Goal: Complete application form

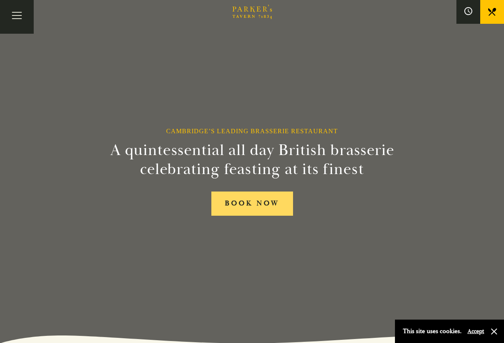
click at [258, 206] on link "BOOK NOW" at bounding box center [253, 204] width 82 height 24
click at [15, 14] on button "Toggle navigation" at bounding box center [17, 17] width 34 height 34
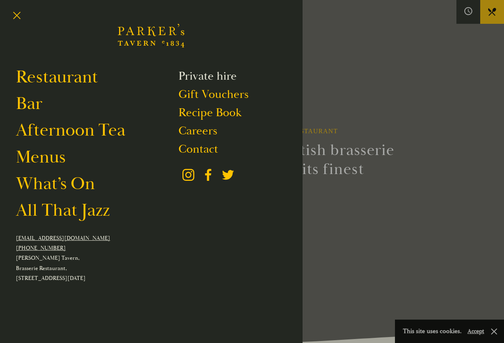
click at [197, 81] on link "Private hire" at bounding box center [208, 76] width 58 height 15
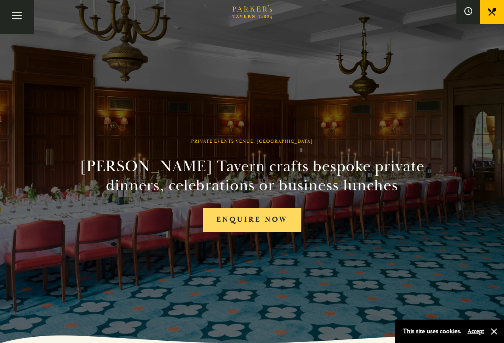
click at [248, 219] on link "Enquire now" at bounding box center [252, 220] width 98 height 24
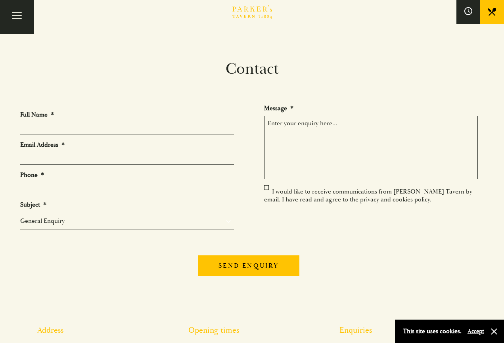
click at [93, 112] on li "Full Name *" at bounding box center [130, 123] width 220 height 24
click at [81, 121] on li "Full Name *" at bounding box center [130, 123] width 220 height 24
type input "Catharine Savin"
type input "c"
type input "cs62@sanger.ac.uk"
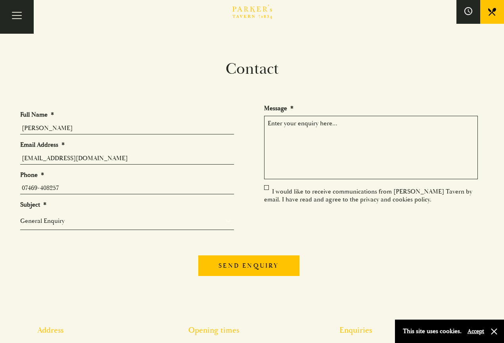
type input "07469-408257"
select select "Group Bookings"
click at [273, 126] on textarea "Message *" at bounding box center [371, 147] width 214 height 63
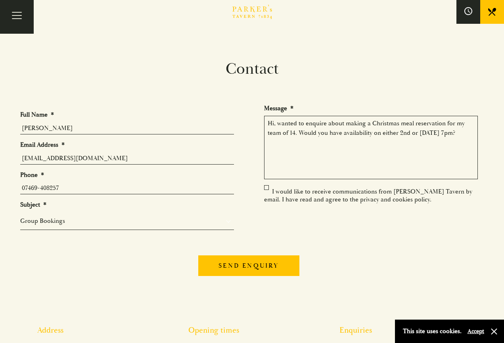
click at [279, 123] on textarea "Hi, wanted to enquire about making a Christmas meal reservation for my team of …" at bounding box center [371, 147] width 214 height 63
click at [299, 138] on textarea "Hi, I wanted to enquire about making a Christmas meal reservation for my team o…" at bounding box center [371, 147] width 214 height 63
type textarea "Hi, I wanted to enquire about making a Christmas meal reservation for my team o…"
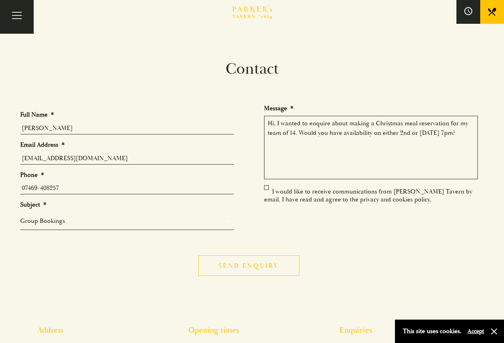
click at [247, 271] on input "Send enquiry" at bounding box center [248, 266] width 101 height 21
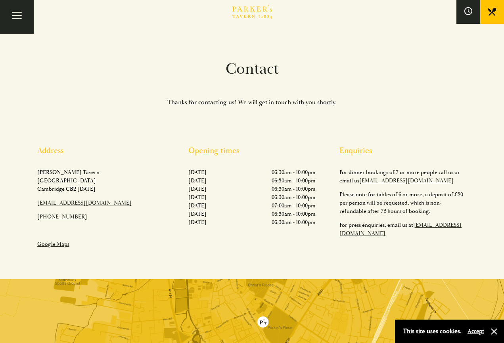
scroll to position [59, 0]
